Goal: Transaction & Acquisition: Register for event/course

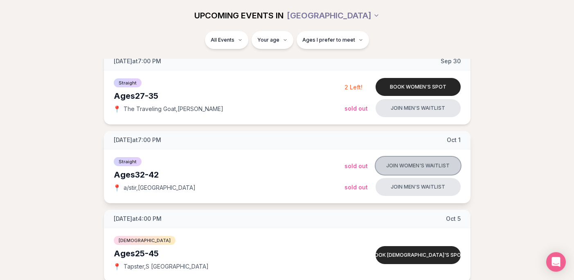
scroll to position [275, 0]
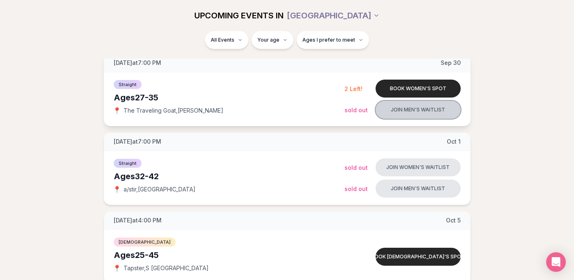
click at [400, 114] on button "Join men's waitlist" at bounding box center [417, 110] width 85 height 18
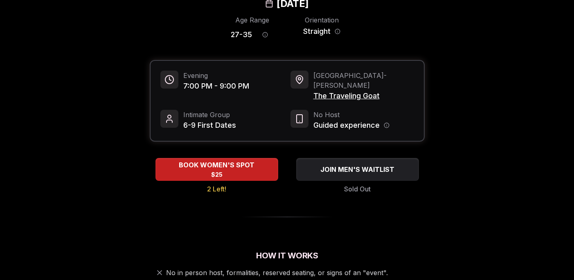
scroll to position [79, 0]
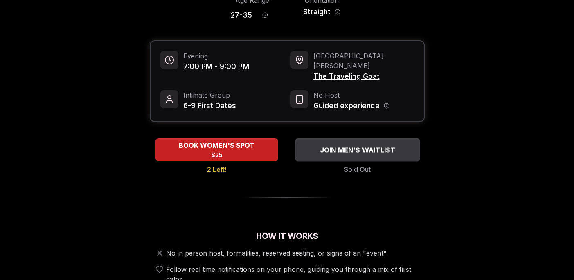
click at [326, 145] on span "JOIN MEN'S WAITLIST" at bounding box center [357, 150] width 79 height 10
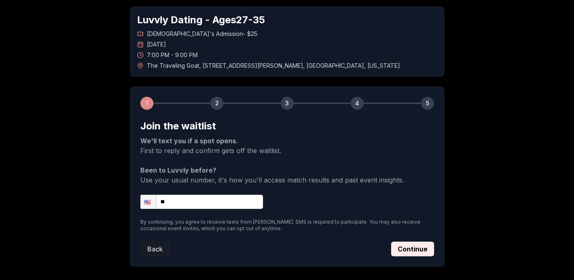
scroll to position [39, 0]
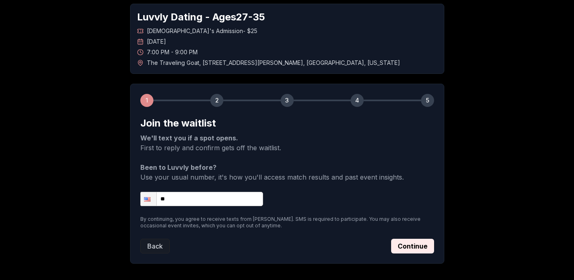
click at [184, 202] on input "**" at bounding box center [201, 199] width 123 height 14
type input "**********"
click at [399, 248] on button "Continue" at bounding box center [412, 246] width 43 height 15
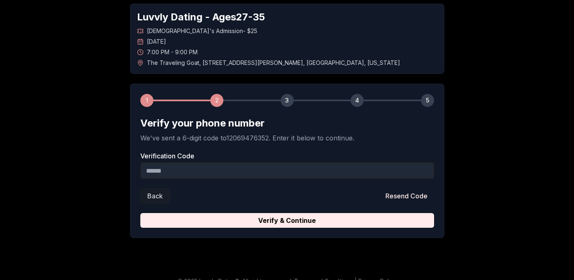
click at [212, 171] on input "Verification Code" at bounding box center [287, 171] width 294 height 16
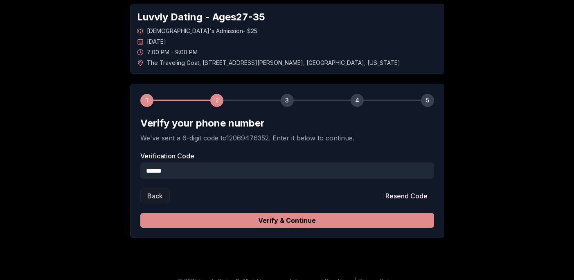
type input "******"
click at [361, 222] on button "Verify & Continue" at bounding box center [287, 220] width 294 height 15
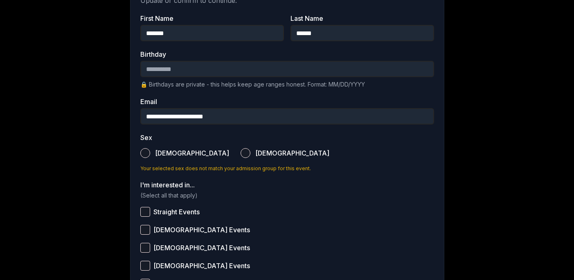
scroll to position [177, 0]
click at [167, 70] on input "Birthday" at bounding box center [287, 69] width 294 height 16
type input "**********"
click at [85, 63] on div "**********" at bounding box center [287, 130] width 572 height 555
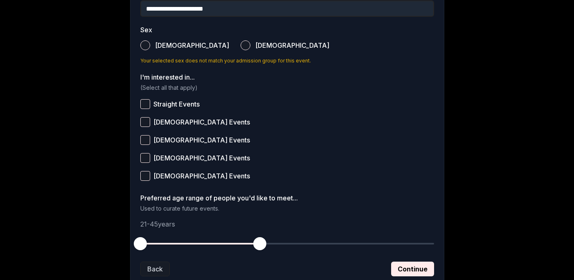
scroll to position [294, 0]
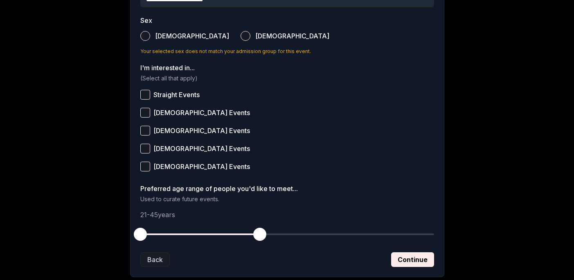
click at [145, 39] on button "[DEMOGRAPHIC_DATA]" at bounding box center [145, 36] width 10 height 10
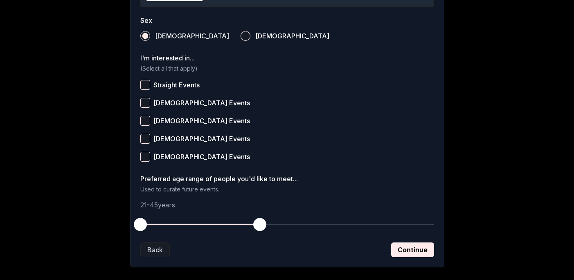
click at [142, 86] on button "Straight Events" at bounding box center [145, 85] width 10 height 10
click at [97, 141] on div "**********" at bounding box center [287, 7] width 572 height 545
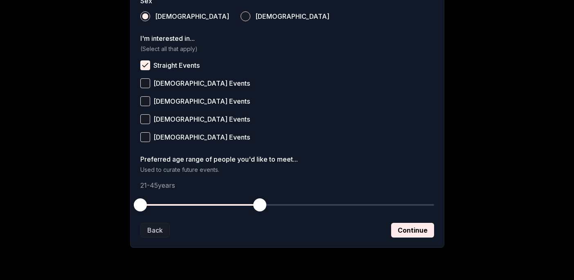
scroll to position [336, 0]
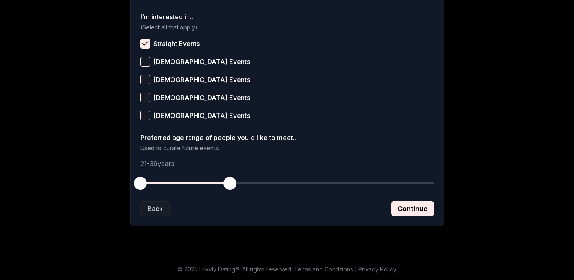
drag, startPoint x: 256, startPoint y: 180, endPoint x: 229, endPoint y: 179, distance: 27.0
click at [229, 179] on span "button" at bounding box center [229, 183] width 13 height 13
click at [411, 206] on button "Continue" at bounding box center [412, 209] width 43 height 15
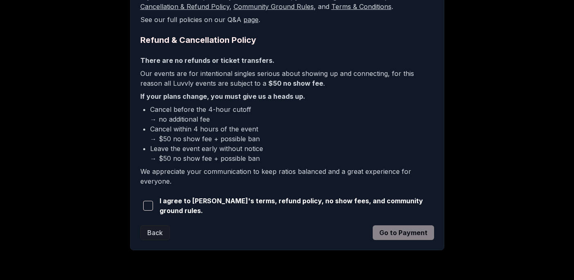
scroll to position [196, 0]
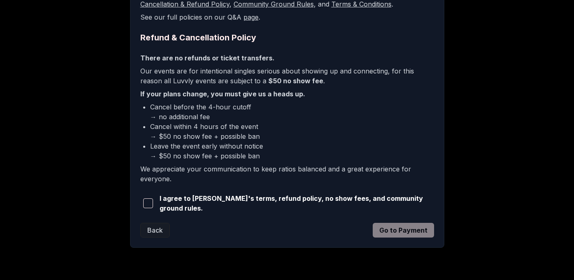
click at [148, 207] on span "button" at bounding box center [148, 204] width 10 height 10
click at [392, 231] on button "Go to Payment" at bounding box center [402, 230] width 61 height 15
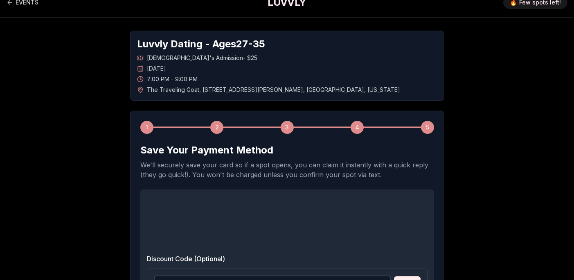
scroll to position [10, 0]
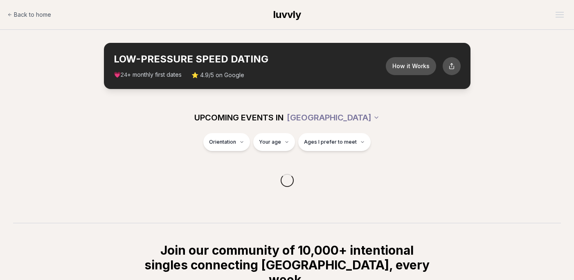
scroll to position [132, 0]
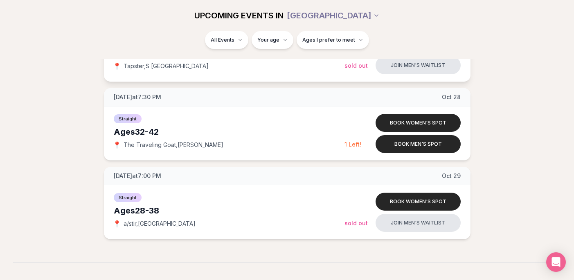
scroll to position [1207, 0]
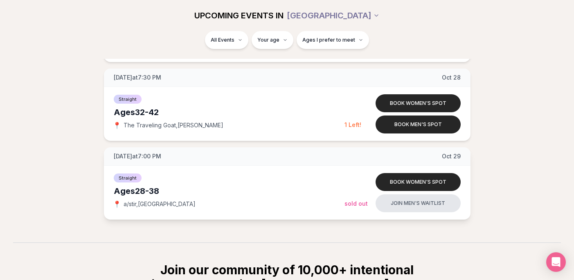
drag, startPoint x: 139, startPoint y: 205, endPoint x: 119, endPoint y: 204, distance: 20.1
click at [119, 204] on div "📍 a/stir , [GEOGRAPHIC_DATA]" at bounding box center [229, 204] width 231 height 8
copy div "📍 a/stir ,"
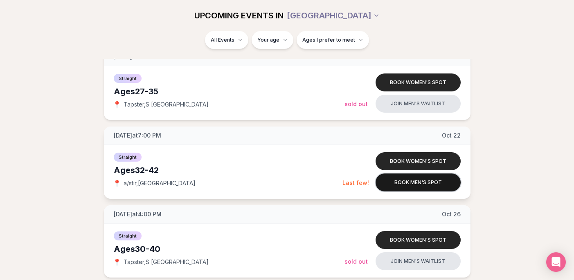
scroll to position [1011, 0]
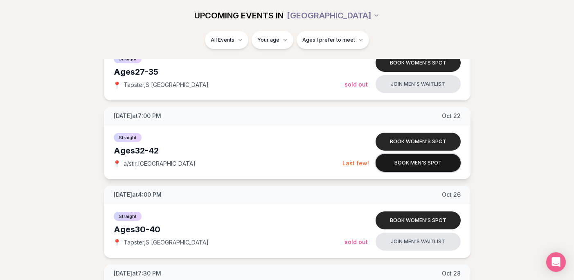
click at [426, 166] on button "Book men's spot" at bounding box center [417, 163] width 85 height 18
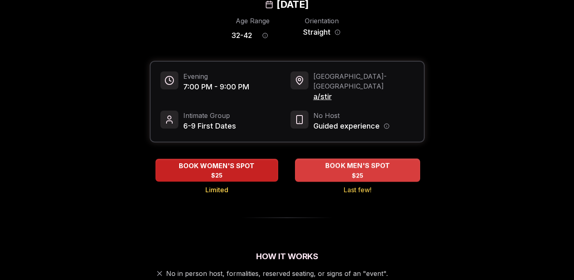
scroll to position [59, 0]
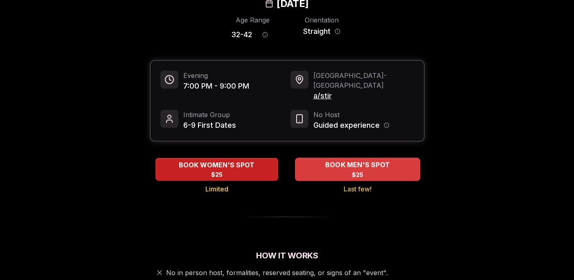
click at [336, 160] on span "BOOK MEN'S SPOT" at bounding box center [357, 165] width 68 height 10
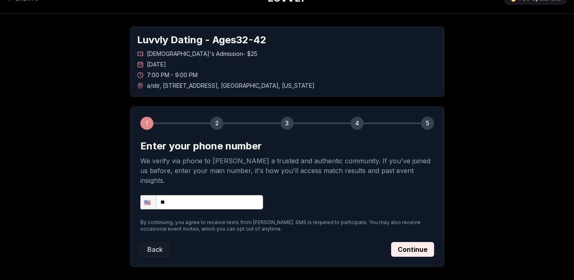
scroll to position [20, 0]
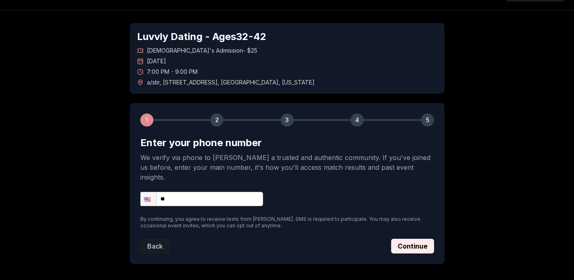
click at [181, 192] on input "**" at bounding box center [201, 199] width 123 height 14
type input "**********"
click at [410, 239] on button "Continue" at bounding box center [412, 246] width 43 height 15
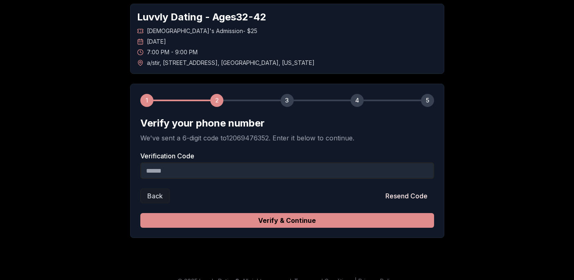
scroll to position [51, 0]
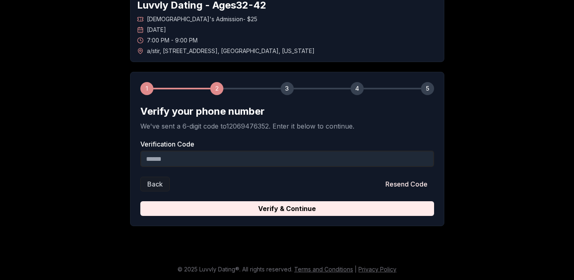
click at [180, 156] on input "Verification Code" at bounding box center [287, 159] width 294 height 16
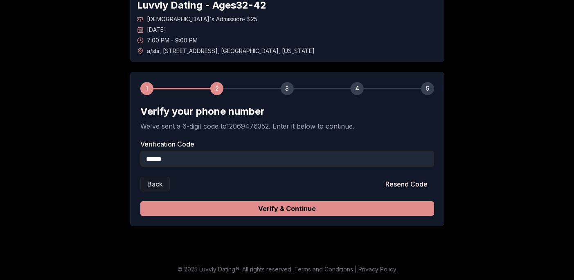
type input "******"
click at [361, 206] on button "Verify & Continue" at bounding box center [287, 209] width 294 height 15
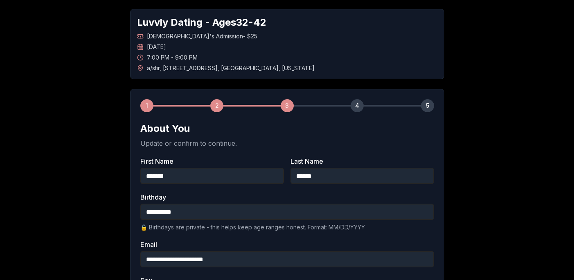
scroll to position [31, 0]
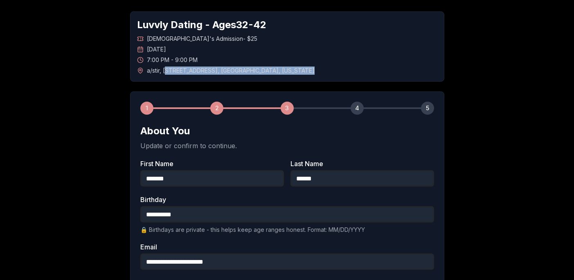
drag, startPoint x: 166, startPoint y: 72, endPoint x: 277, endPoint y: 75, distance: 111.3
click at [277, 75] on div "Luvvly Dating - Ages [DEMOGRAPHIC_DATA] [DEMOGRAPHIC_DATA]'s Admission - $25 [D…" at bounding box center [287, 46] width 314 height 70
copy span "[STREET_ADDRESS][US_STATE]"
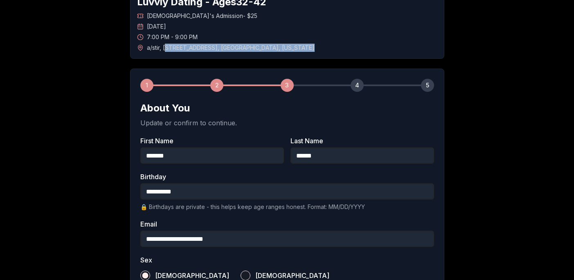
scroll to position [51, 0]
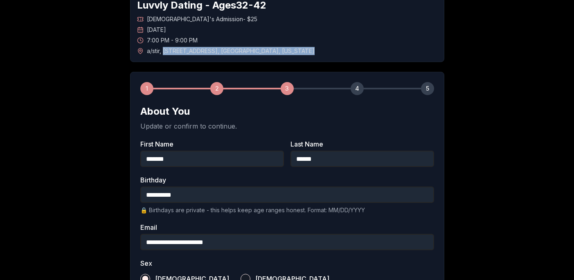
drag, startPoint x: 163, startPoint y: 52, endPoint x: 278, endPoint y: 51, distance: 115.3
click at [278, 51] on div "a/stir , [STREET_ADDRESS][US_STATE]" at bounding box center [287, 51] width 300 height 8
copy span "[STREET_ADDRESS][US_STATE]"
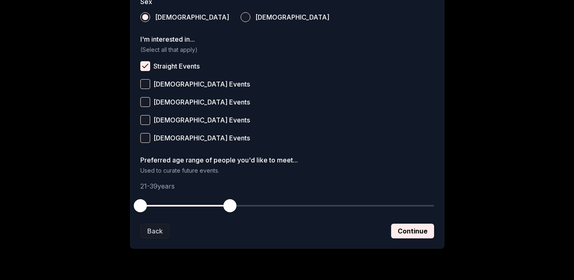
scroll to position [326, 0]
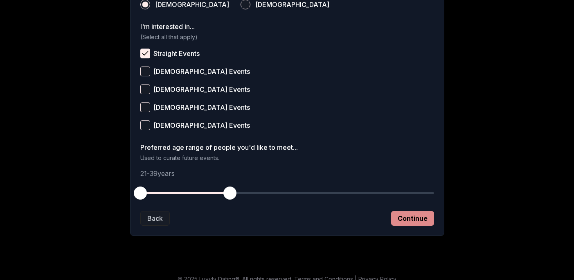
click at [404, 222] on button "Continue" at bounding box center [412, 218] width 43 height 15
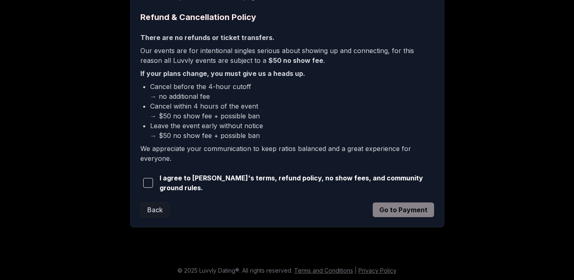
click at [150, 184] on span "button" at bounding box center [148, 183] width 10 height 10
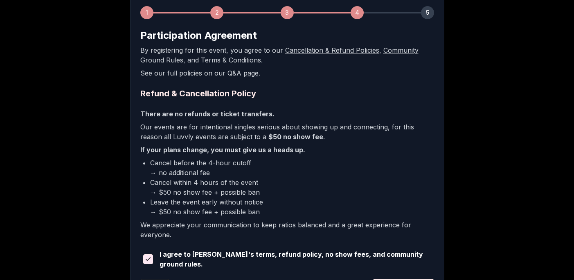
scroll to position [125, 0]
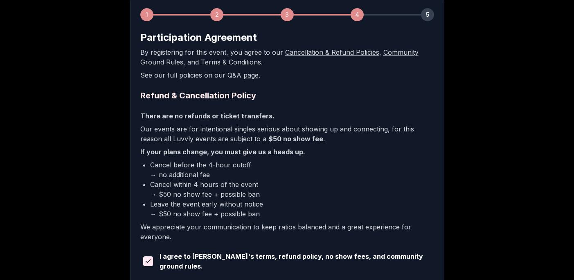
click at [61, 29] on div "Luvvly Dating - Ages [DEMOGRAPHIC_DATA] [DEMOGRAPHIC_DATA]'s Admission - $25 [D…" at bounding box center [287, 112] width 572 height 415
click at [185, 126] on p "Our events are for intentional singles serious about showing up and connecting,…" at bounding box center [287, 134] width 294 height 20
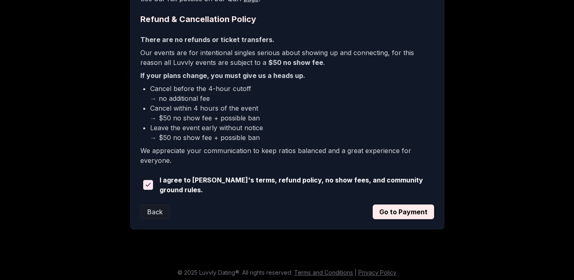
scroll to position [204, 0]
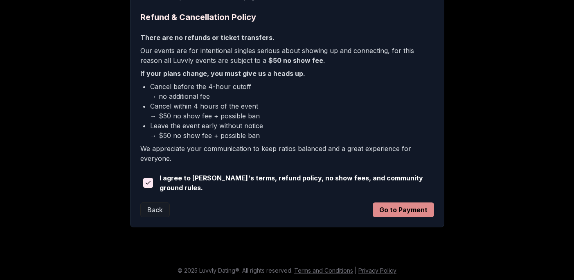
click at [386, 206] on button "Go to Payment" at bounding box center [402, 210] width 61 height 15
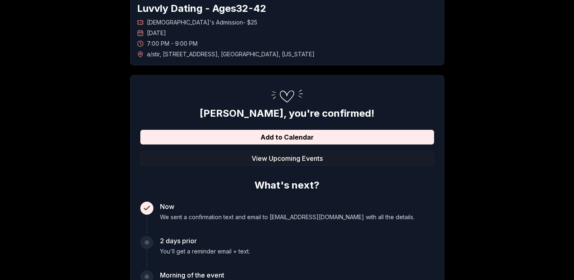
scroll to position [39, 0]
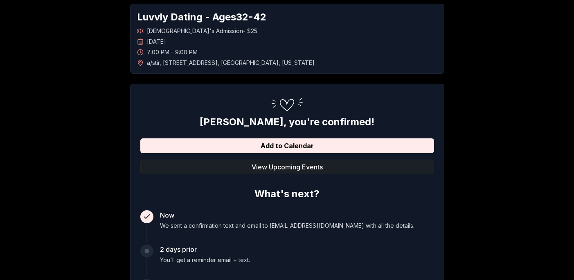
click at [287, 168] on button "View Upcoming Events" at bounding box center [287, 167] width 294 height 15
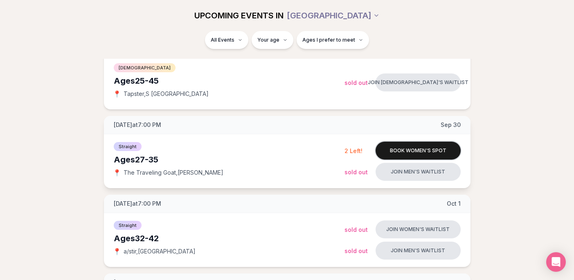
scroll to position [216, 0]
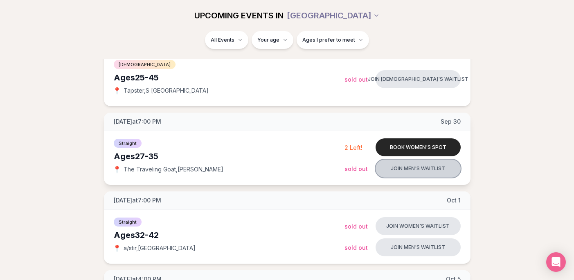
click at [396, 166] on button "Join men's waitlist" at bounding box center [417, 169] width 85 height 18
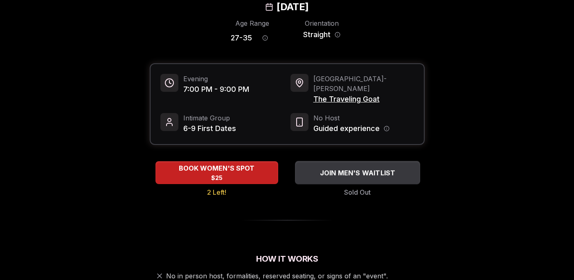
scroll to position [59, 0]
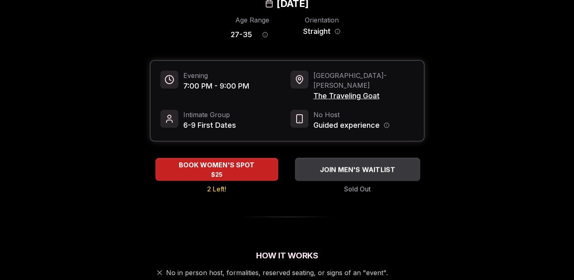
click at [330, 165] on span "JOIN MEN'S WAITLIST" at bounding box center [357, 170] width 79 height 10
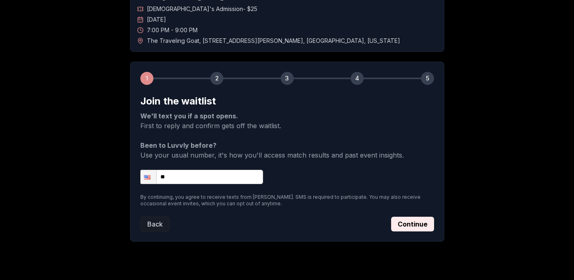
scroll to position [77, 0]
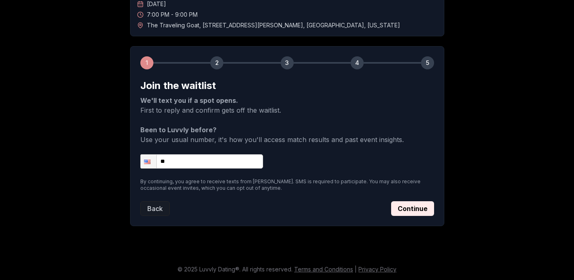
click at [201, 161] on input "**" at bounding box center [201, 162] width 123 height 14
type input "**********"
click at [410, 208] on button "Continue" at bounding box center [412, 209] width 43 height 15
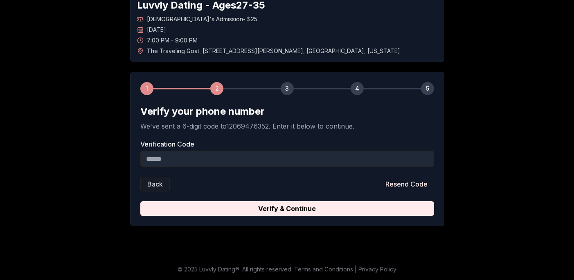
click at [192, 161] on input "Verification Code" at bounding box center [287, 159] width 294 height 16
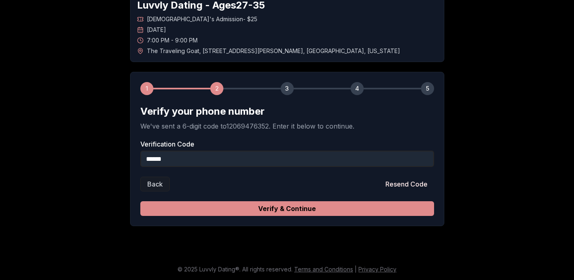
type input "******"
click at [255, 213] on button "Verify & Continue" at bounding box center [287, 209] width 294 height 15
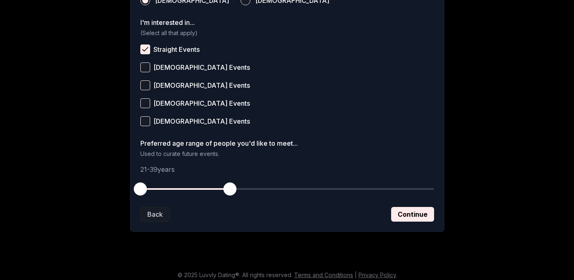
scroll to position [336, 0]
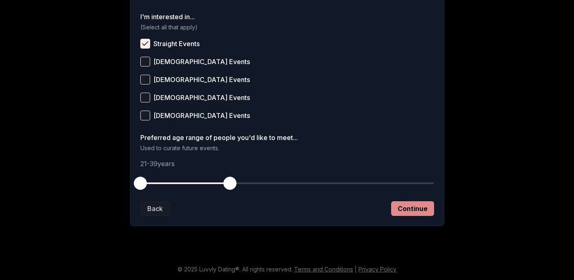
click at [401, 209] on button "Continue" at bounding box center [412, 209] width 43 height 15
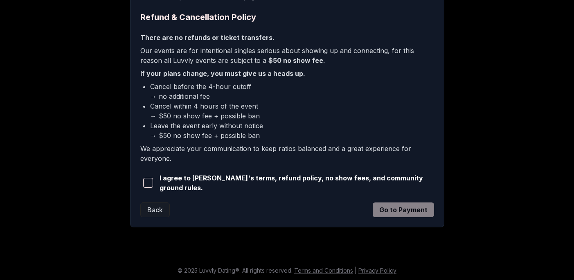
click at [148, 182] on span "button" at bounding box center [148, 183] width 10 height 10
click at [154, 204] on button "Back" at bounding box center [154, 210] width 29 height 15
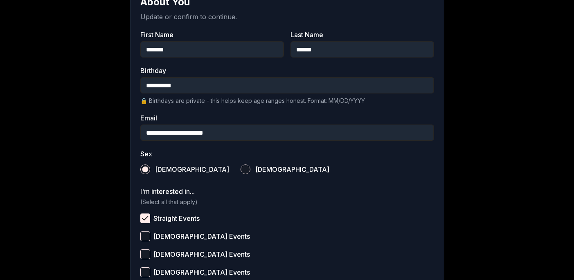
scroll to position [158, 0]
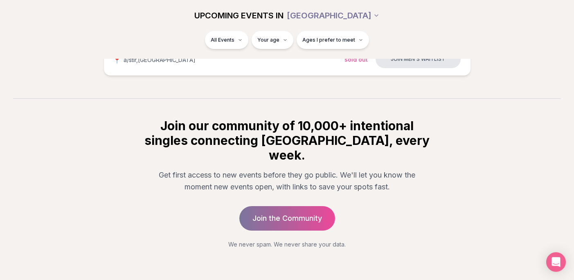
scroll to position [1359, 0]
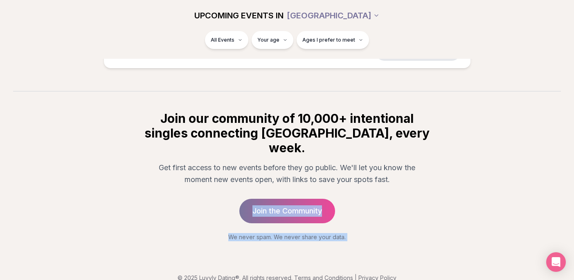
drag, startPoint x: 120, startPoint y: 177, endPoint x: 138, endPoint y: 229, distance: 55.1
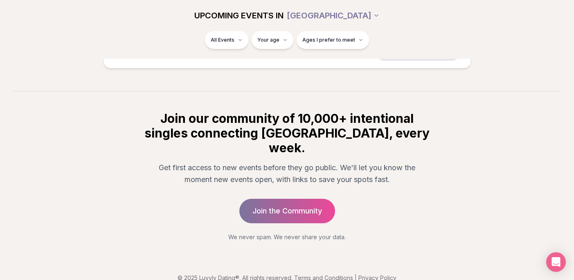
click at [138, 242] on div "© 2025 Luvvly Dating®. All rights reserved. Terms and Conditions | Privacy Poli…" at bounding box center [287, 269] width 574 height 54
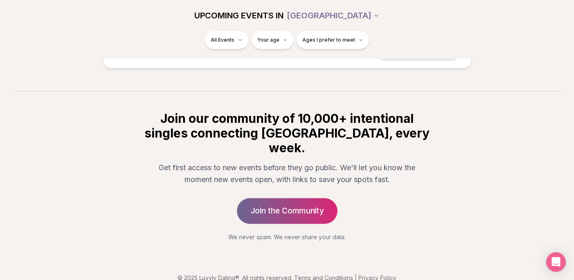
click at [259, 198] on link "Join the Community" at bounding box center [287, 211] width 101 height 26
